Goal: Information Seeking & Learning: Learn about a topic

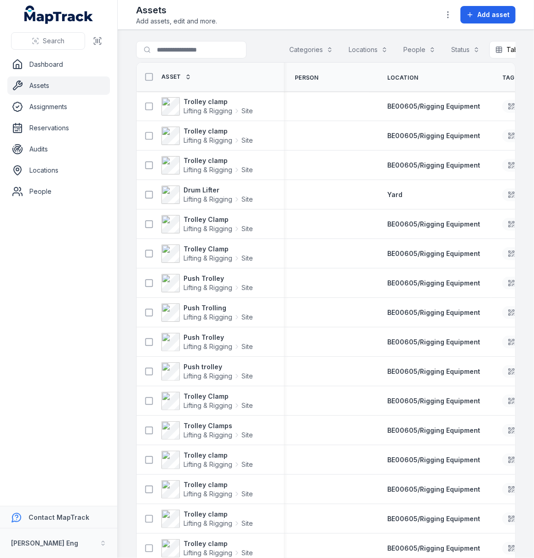
click at [35, 88] on link "Assets" at bounding box center [58, 85] width 103 height 18
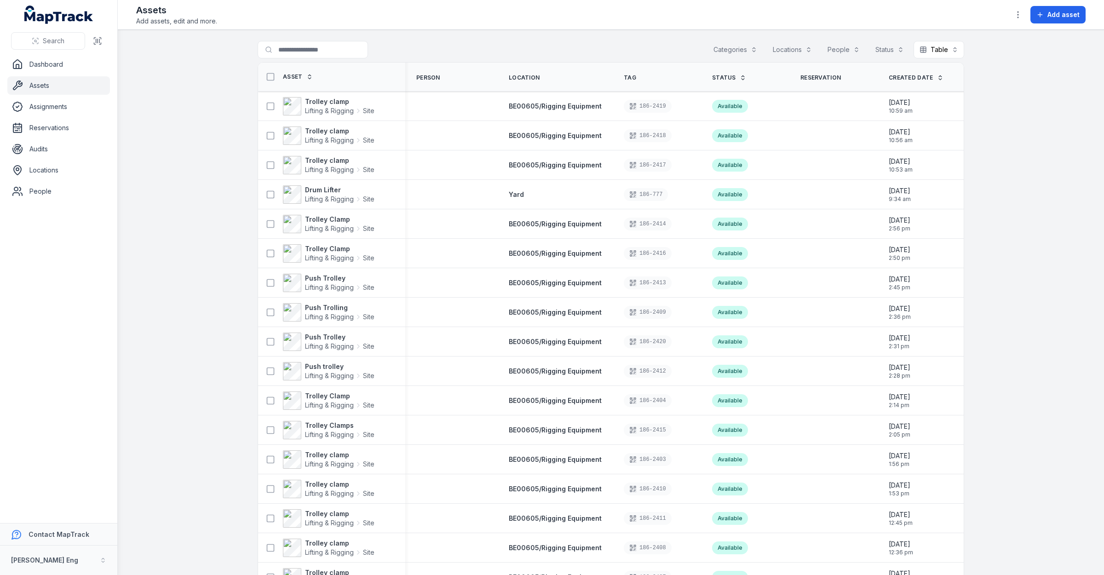
click at [534, 46] on button "Categories" at bounding box center [736, 49] width 56 height 17
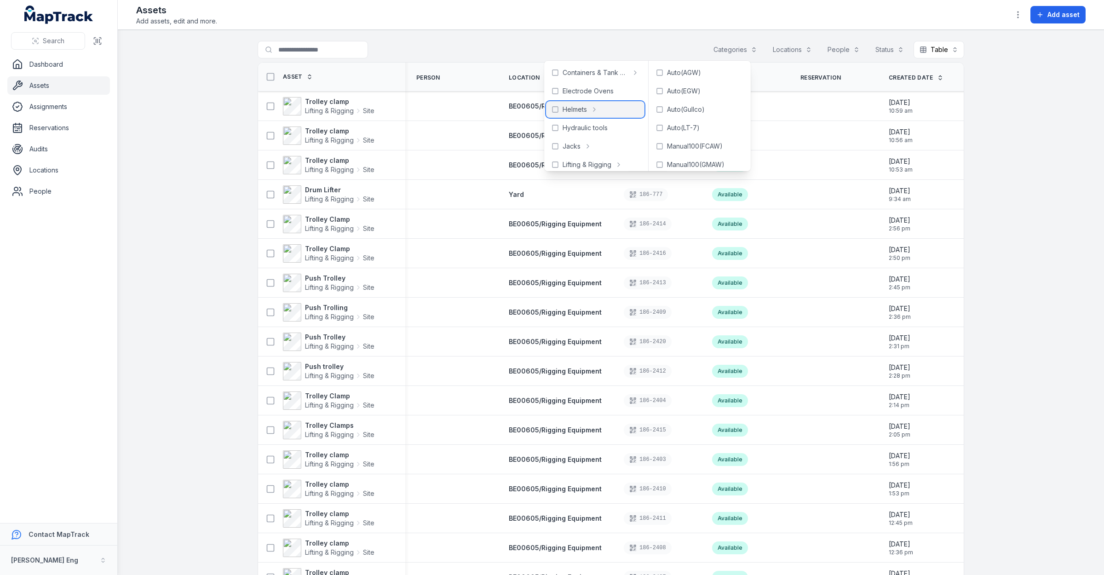
click at [534, 108] on icon at bounding box center [555, 109] width 7 height 7
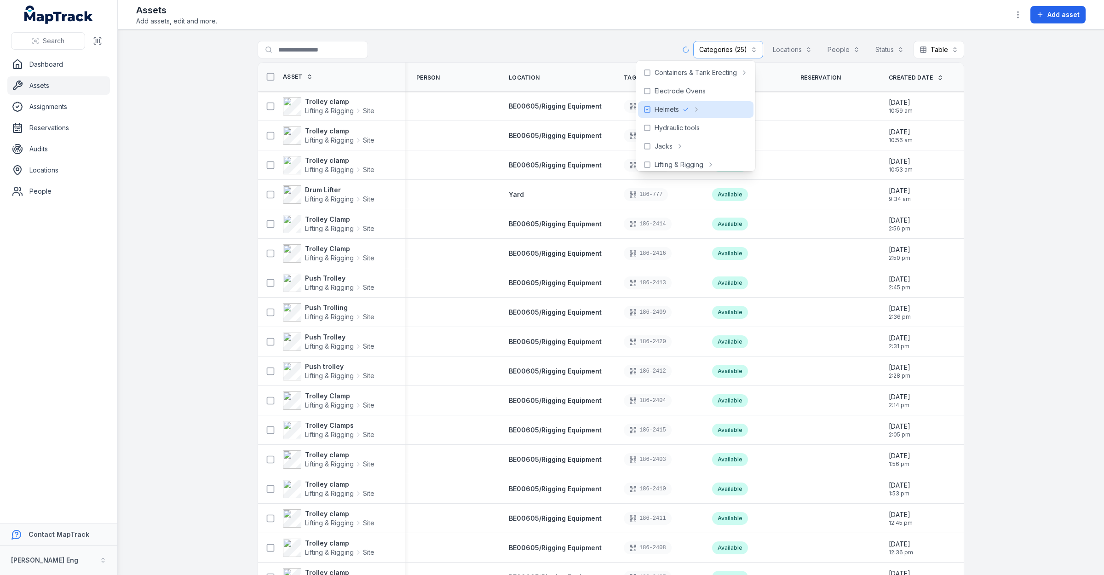
click at [534, 29] on header "Toggle Navigation Assets Add assets, edit and more. Add asset" at bounding box center [611, 15] width 987 height 30
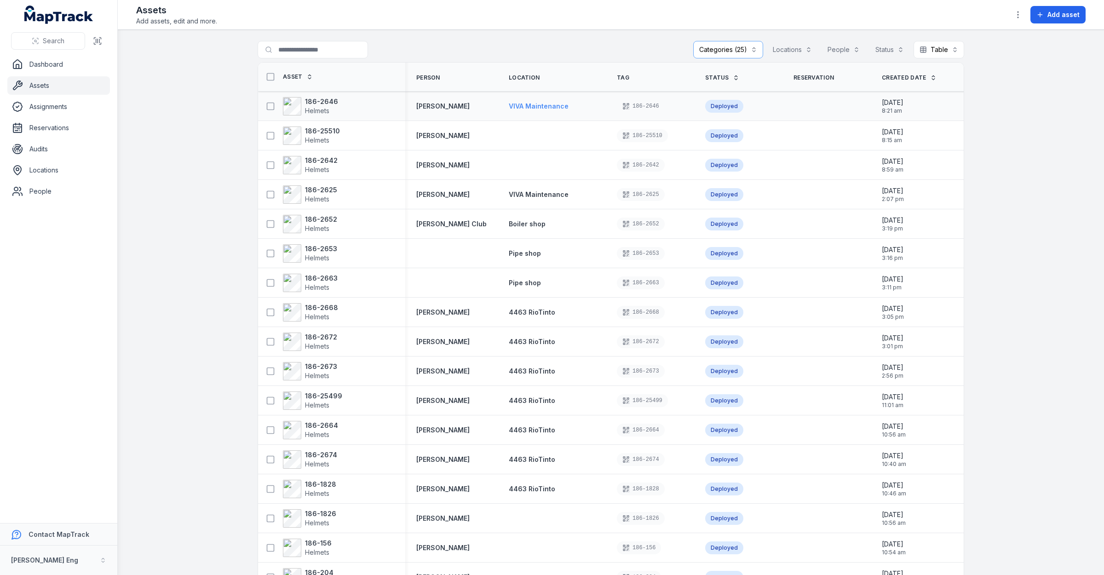
click at [534, 104] on span "VIVA Maintenance" at bounding box center [539, 106] width 60 height 8
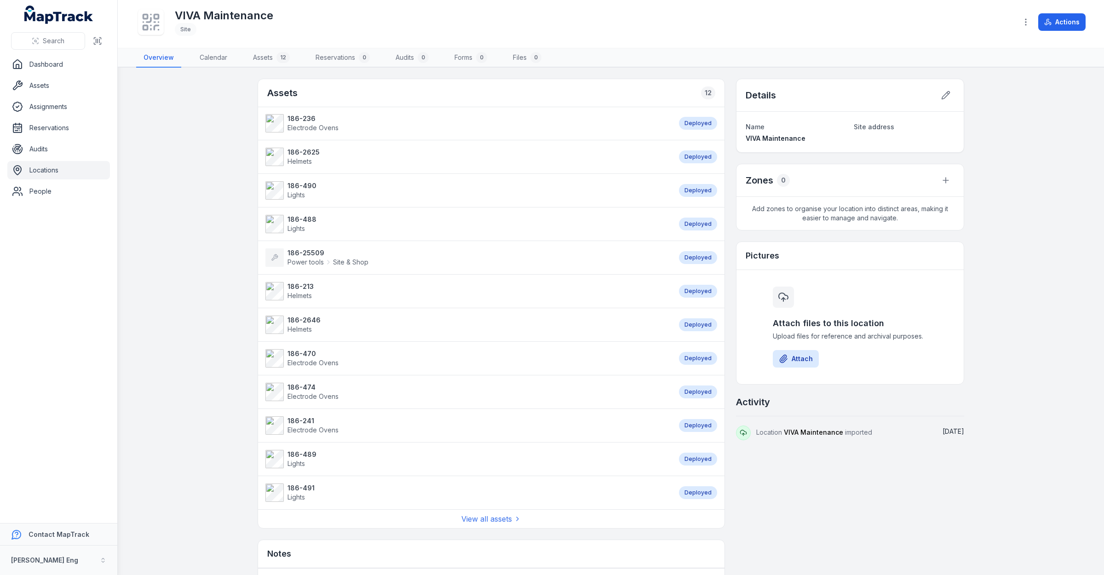
click at [461, 295] on link "186-213 Helmets" at bounding box center [468, 291] width 404 height 18
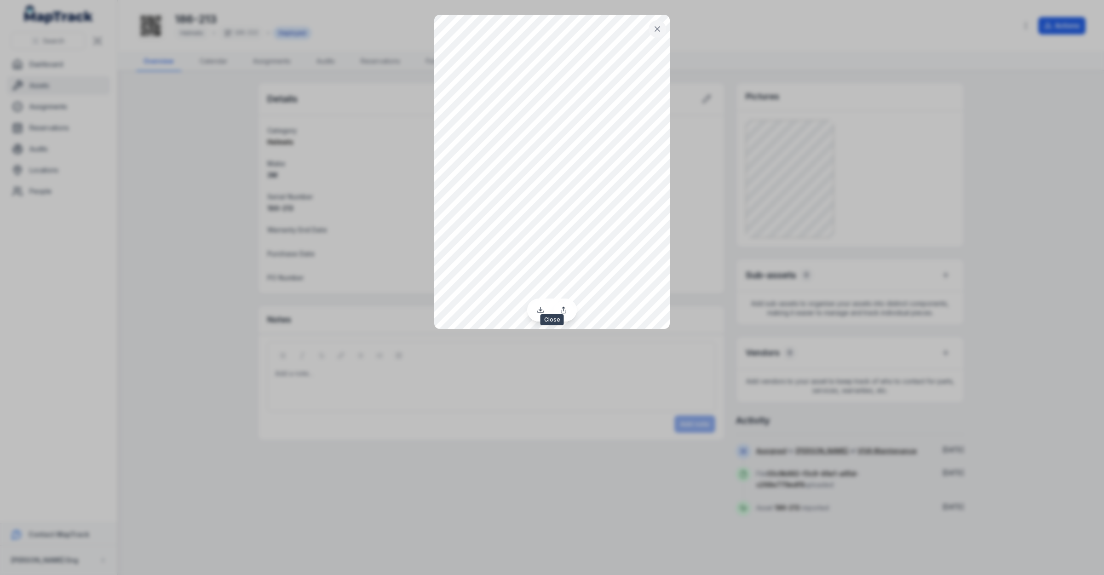
click at [534, 26] on icon at bounding box center [657, 28] width 9 height 9
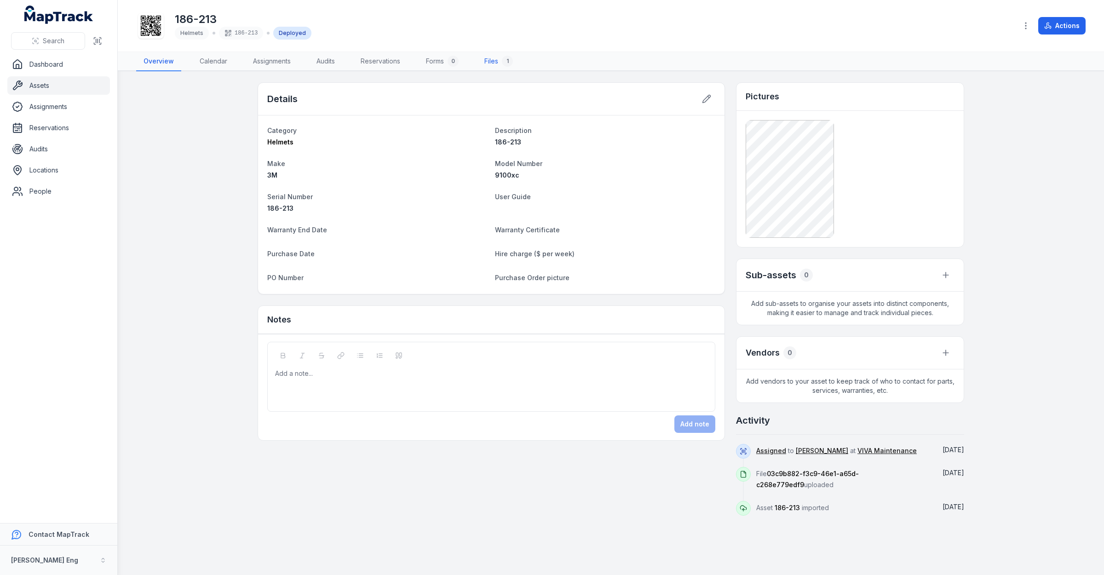
click at [484, 63] on link "Files 1" at bounding box center [498, 61] width 43 height 19
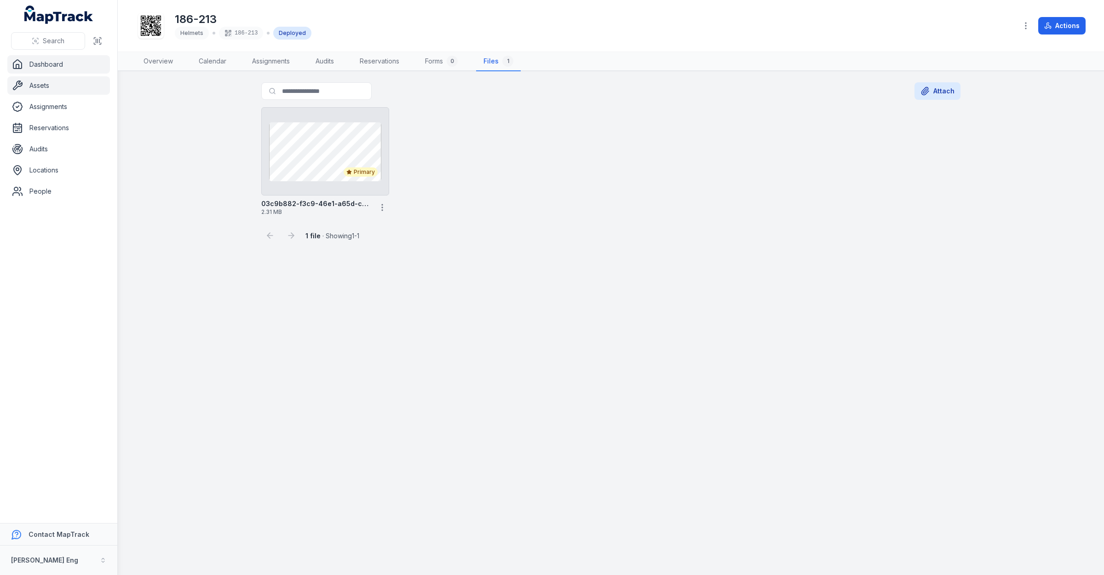
click at [38, 64] on link "Dashboard" at bounding box center [58, 64] width 103 height 18
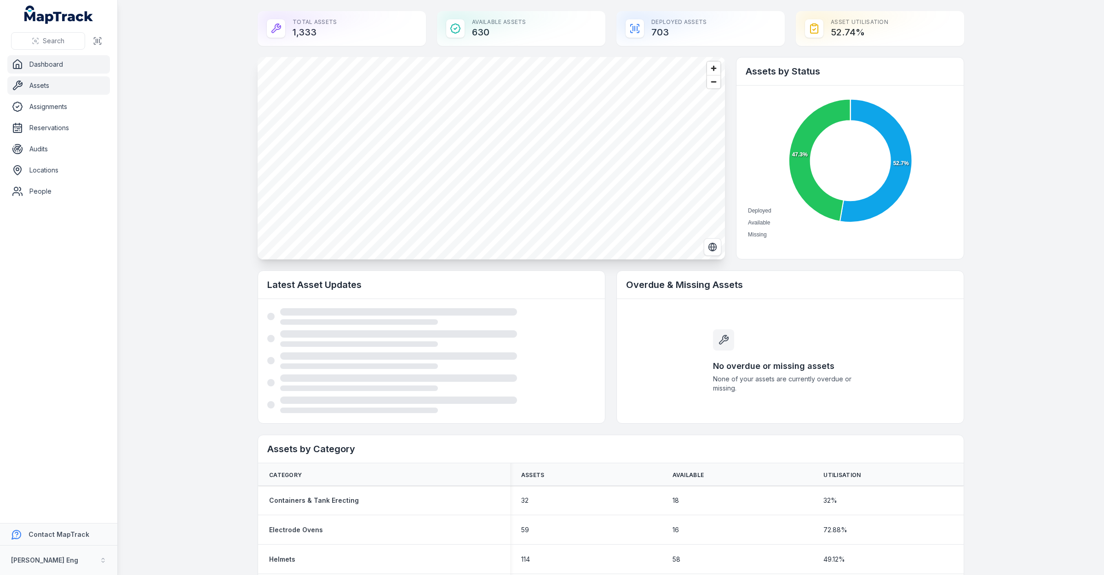
click at [64, 91] on link "Assets" at bounding box center [58, 85] width 103 height 18
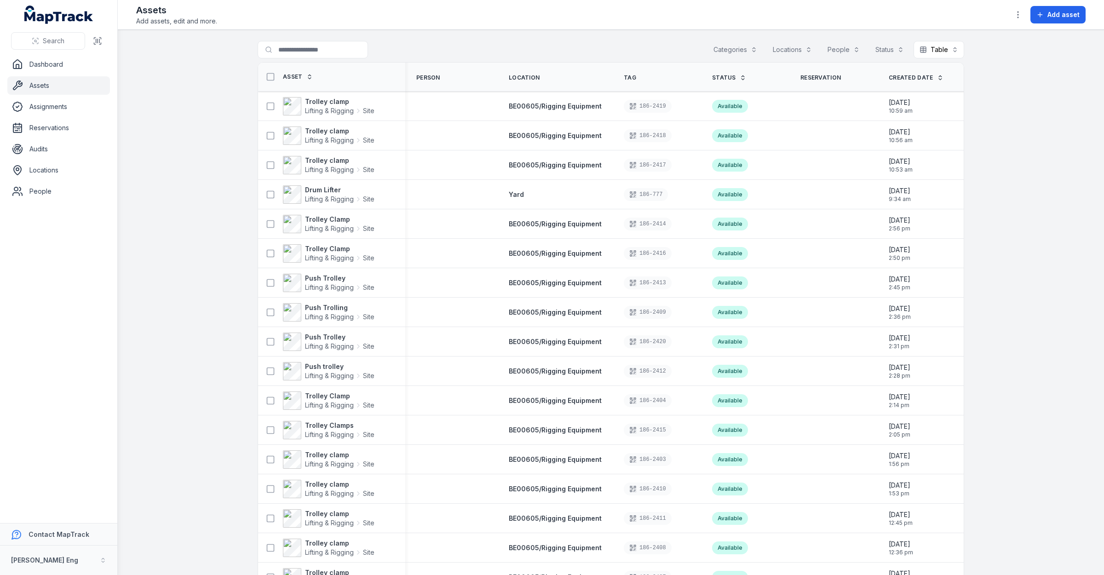
click at [525, 79] on span "Location" at bounding box center [524, 77] width 31 height 7
click at [534, 51] on button "Locations" at bounding box center [792, 49] width 51 height 17
click at [534, 143] on span "VIVA Maintenance" at bounding box center [743, 141] width 55 height 9
click at [534, 144] on main "**********" at bounding box center [611, 302] width 987 height 545
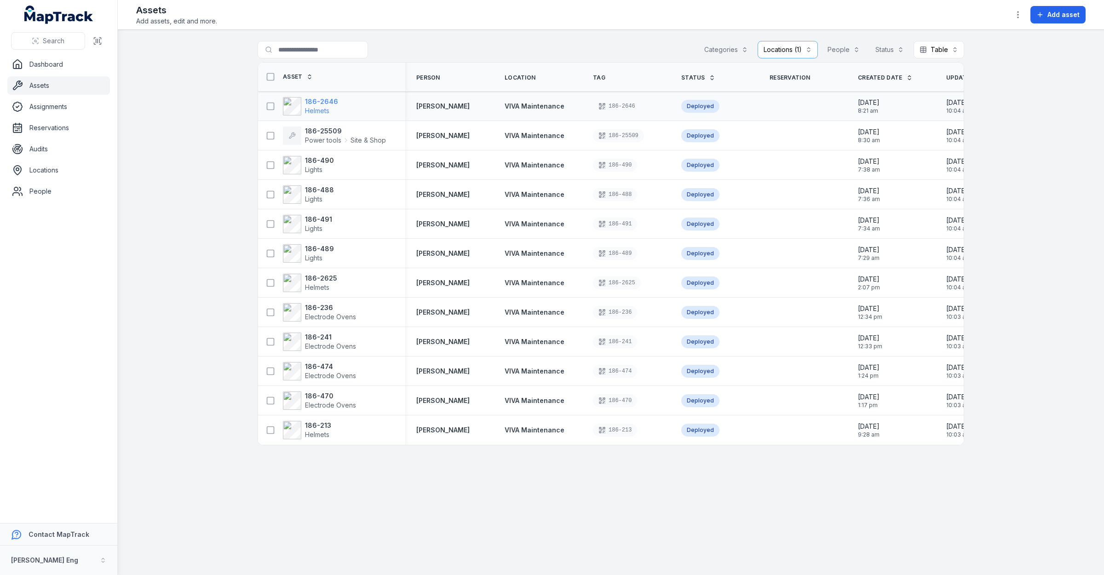
click at [313, 102] on strong "186-2646" at bounding box center [321, 101] width 33 height 9
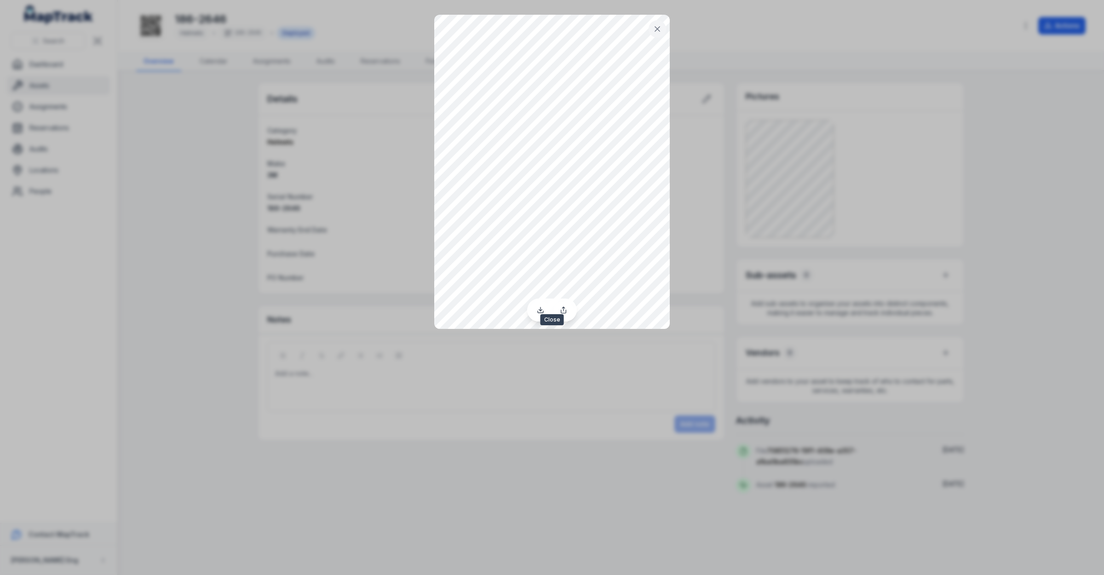
click at [534, 23] on button at bounding box center [657, 28] width 17 height 17
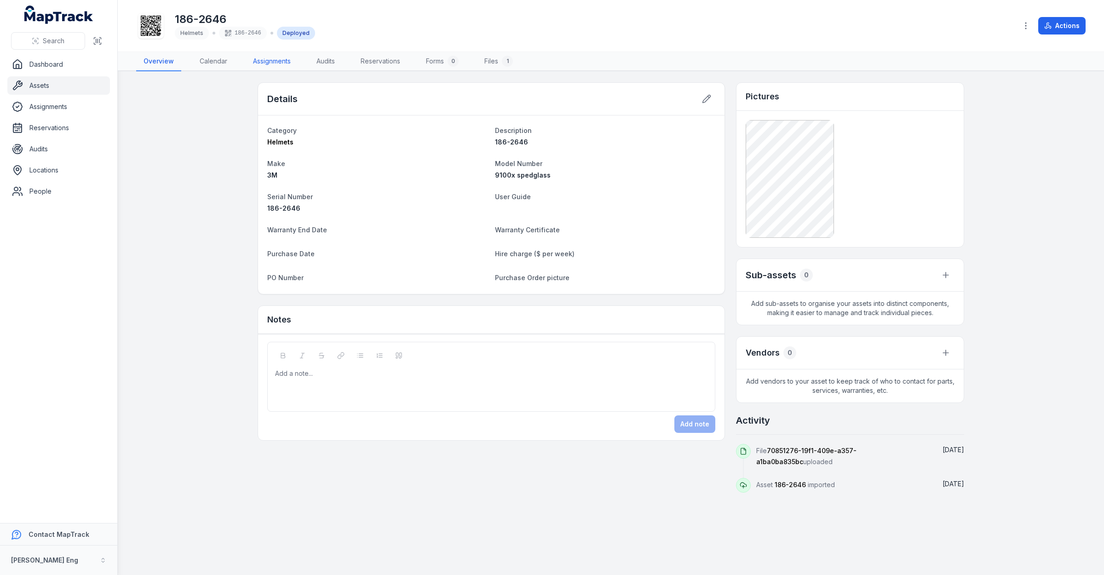
click at [286, 58] on link "Assignments" at bounding box center [272, 61] width 52 height 19
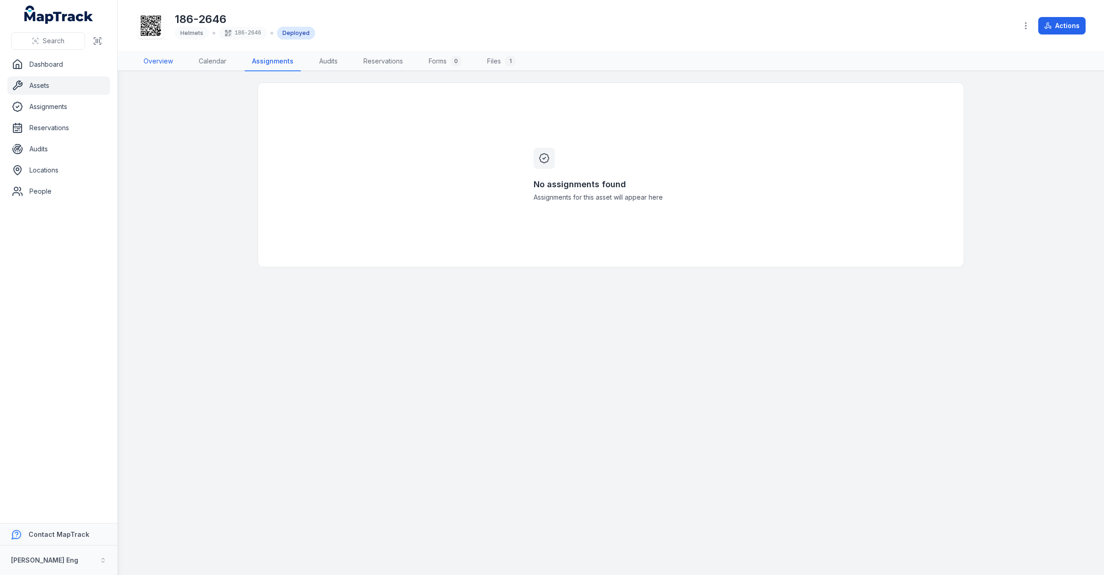
click at [171, 54] on link "Overview" at bounding box center [158, 61] width 44 height 19
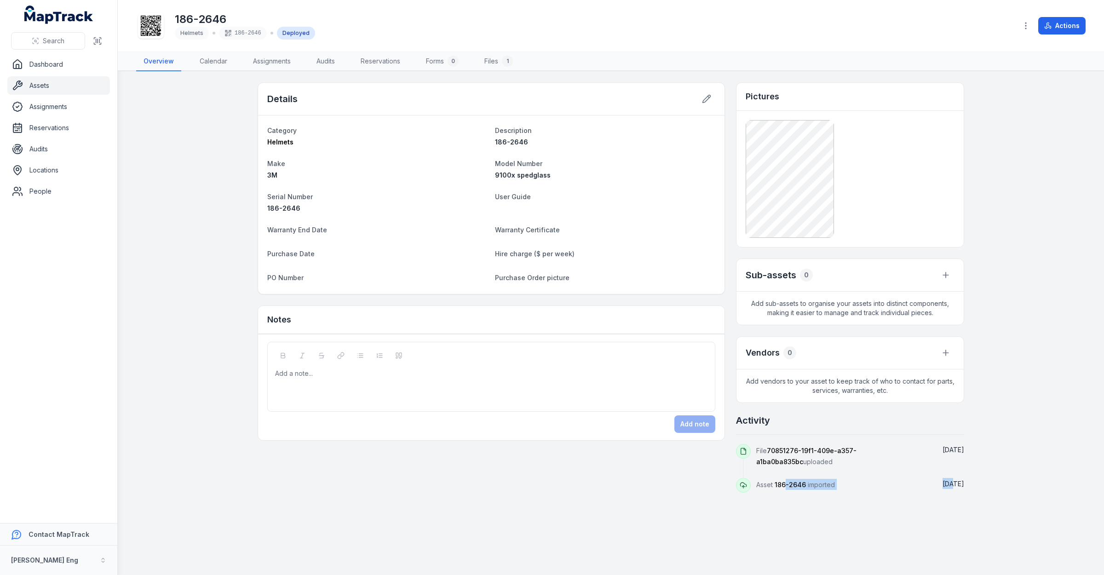
drag, startPoint x: 787, startPoint y: 482, endPoint x: 960, endPoint y: 483, distance: 173.5
click at [534, 483] on div "Asset 186-2646 imported [DATE]" at bounding box center [850, 485] width 228 height 15
drag, startPoint x: 960, startPoint y: 483, endPoint x: 984, endPoint y: 486, distance: 23.7
click at [534, 486] on main "Details Category Helmets Description 186-2646 Make 3M Model Number 9100x spedgl…" at bounding box center [611, 323] width 987 height 504
